Goal: Task Accomplishment & Management: Manage account settings

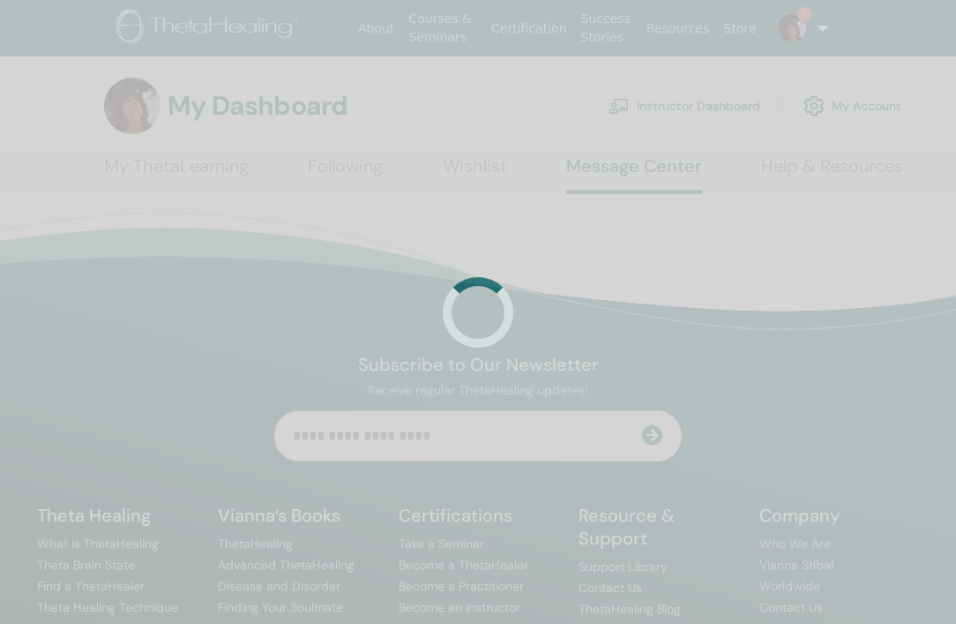
click at [676, 107] on div at bounding box center [478, 312] width 956 height 624
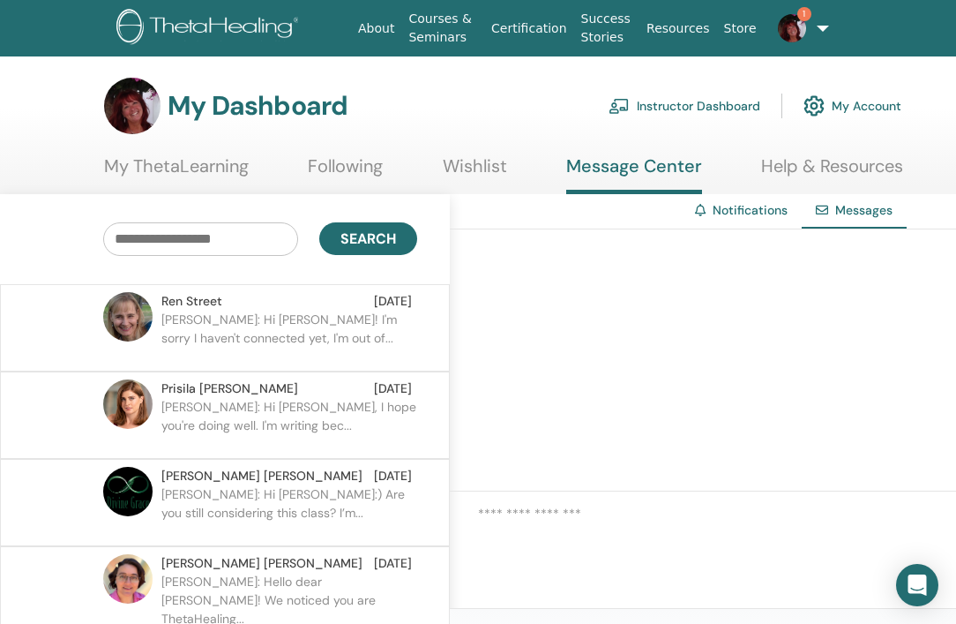
click at [676, 107] on link "Instructor Dashboard" at bounding box center [685, 105] width 152 height 39
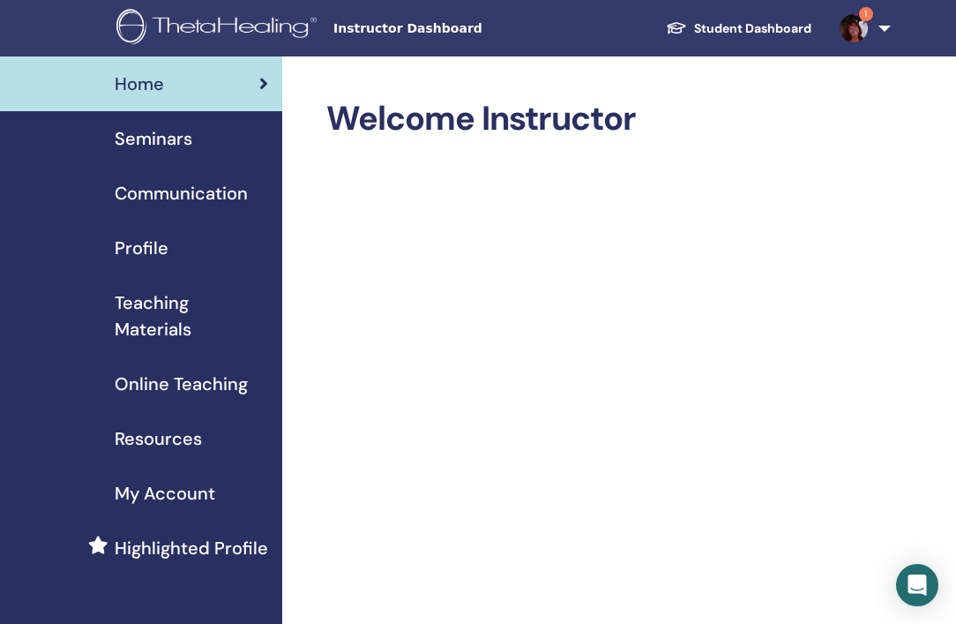
click at [158, 314] on span "Teaching Materials" at bounding box center [191, 315] width 153 height 53
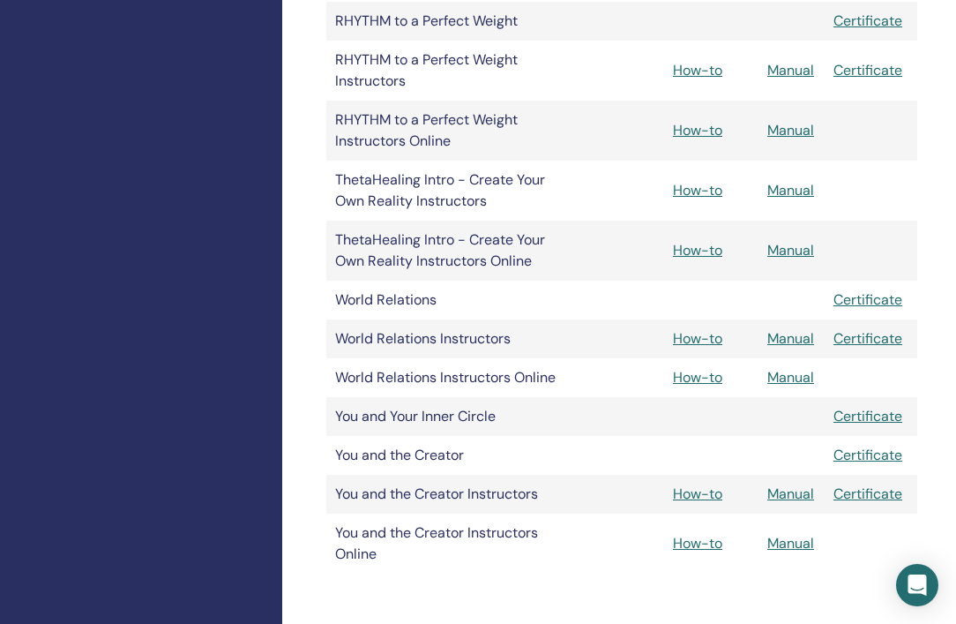
scroll to position [1282, 0]
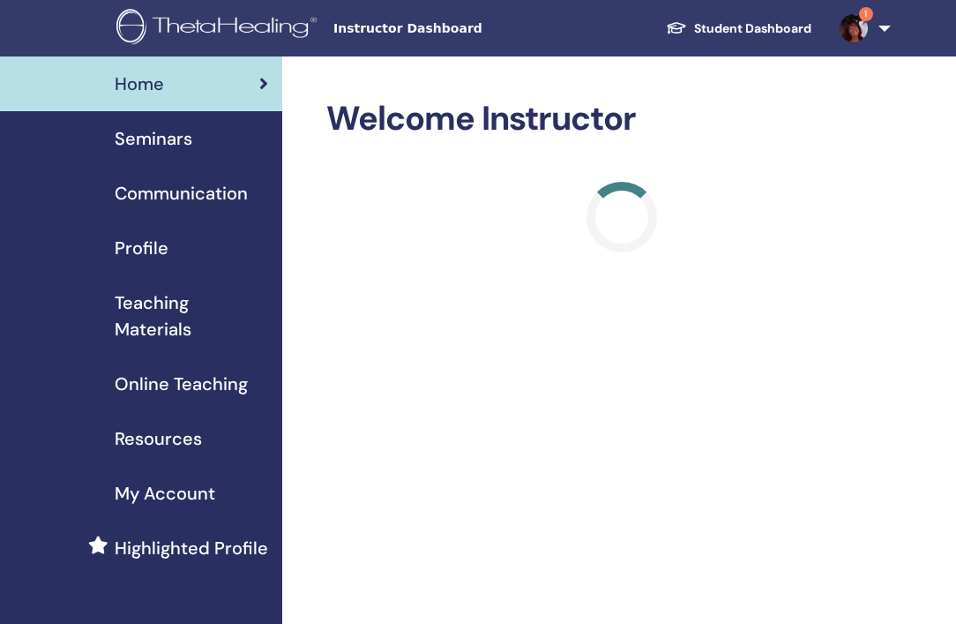
click at [153, 153] on link "Seminars" at bounding box center [141, 138] width 282 height 55
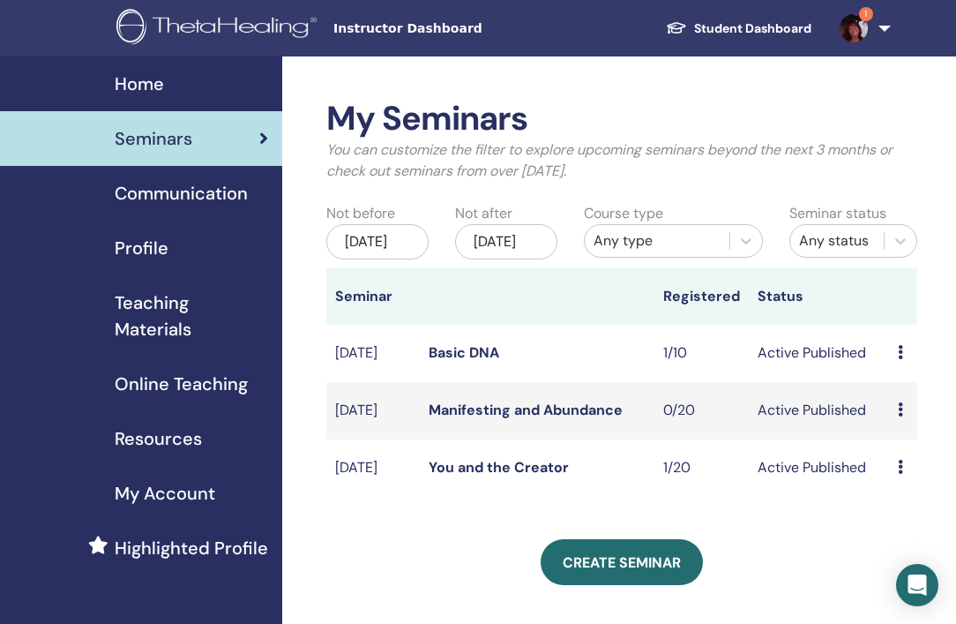
click at [542, 476] on link "You and the Creator" at bounding box center [499, 467] width 140 height 19
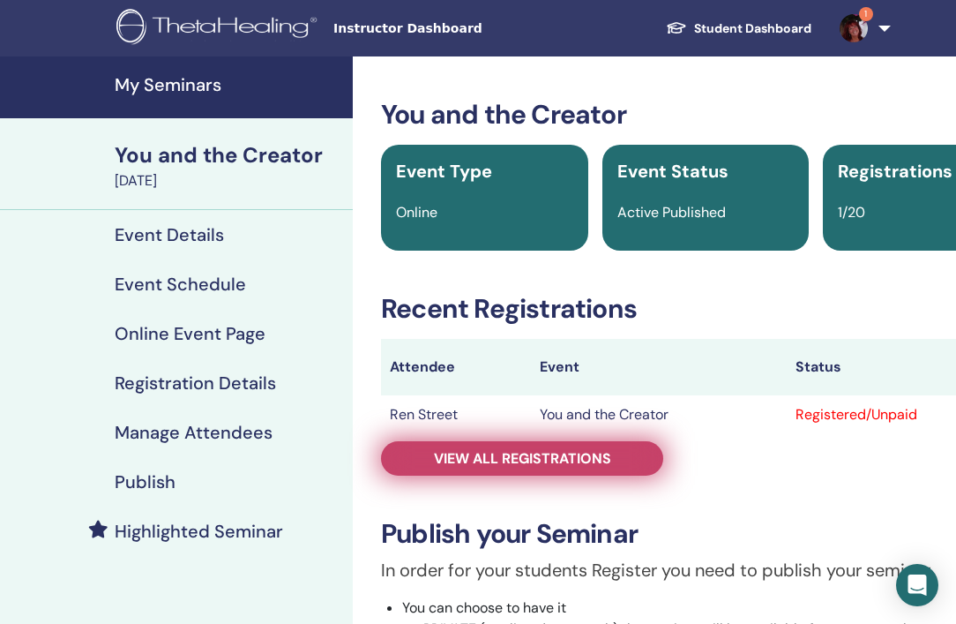
click at [506, 470] on link "View all registrations" at bounding box center [522, 458] width 282 height 34
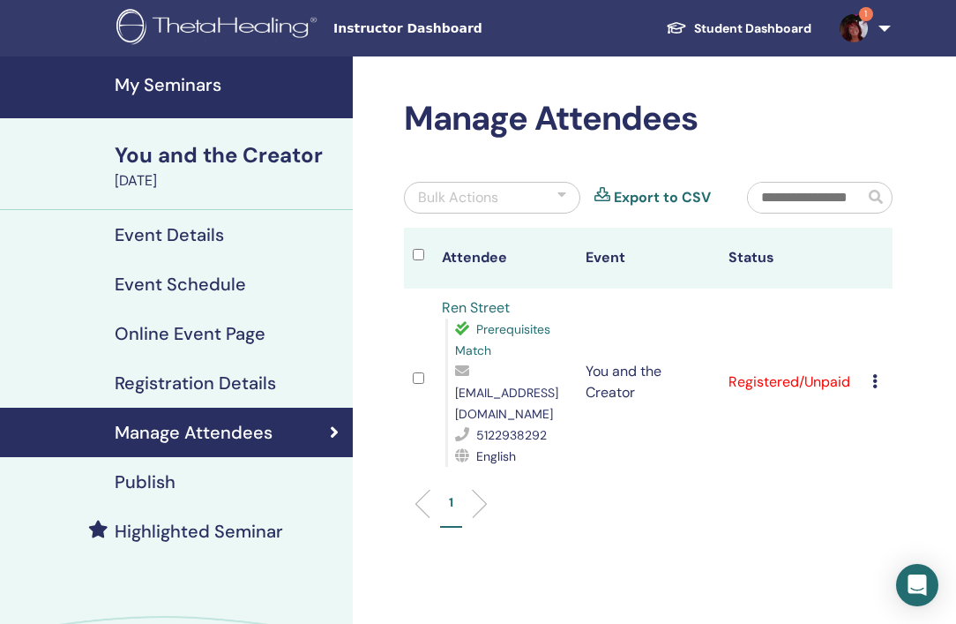
click at [556, 394] on span "ren@embracetheease.com" at bounding box center [506, 403] width 103 height 37
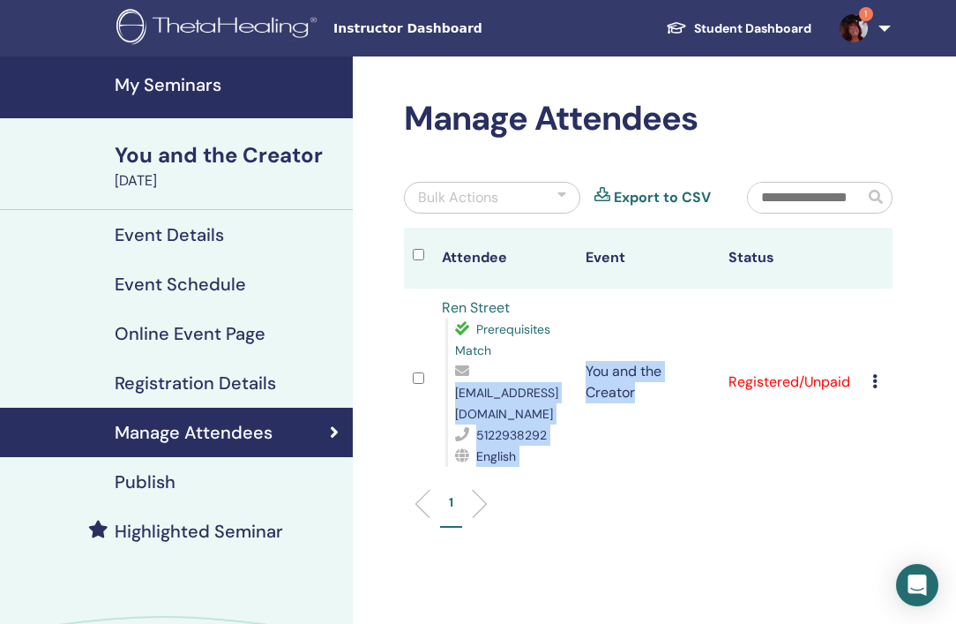
drag, startPoint x: 455, startPoint y: 395, endPoint x: 627, endPoint y: 400, distance: 172.1
click at [627, 400] on tr "Ren Street Prerequisites Match ren@embracetheease.com 5122938292 English You an…" at bounding box center [648, 381] width 489 height 187
click at [577, 411] on td "You and the Creator" at bounding box center [649, 381] width 144 height 187
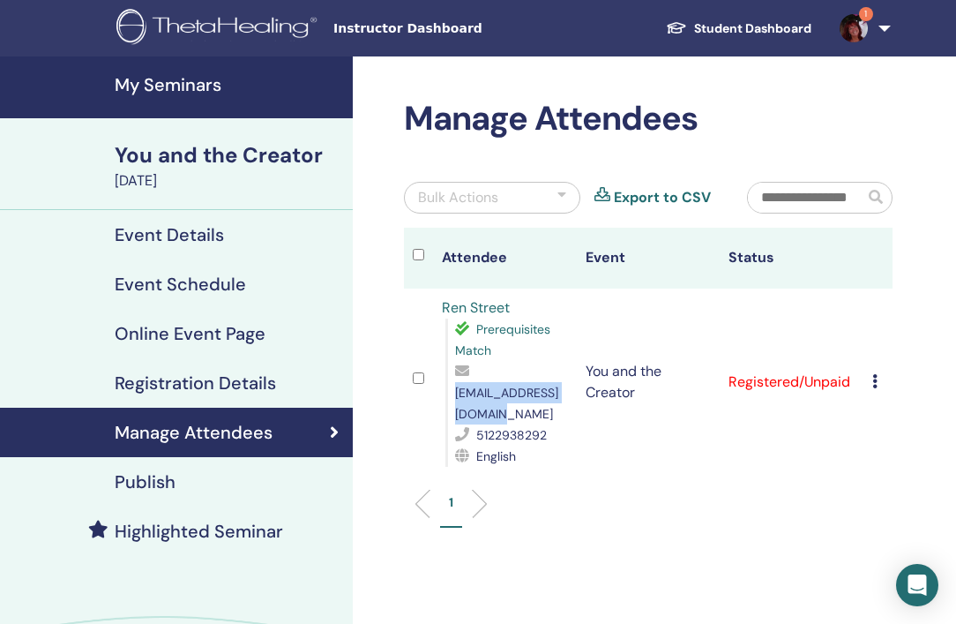
drag, startPoint x: 608, startPoint y: 393, endPoint x: 454, endPoint y: 389, distance: 153.5
click at [455, 389] on span "ren@embracetheease.com" at bounding box center [506, 403] width 103 height 37
copy span "ren@embracetheease.com"
